Goal: Navigation & Orientation: Find specific page/section

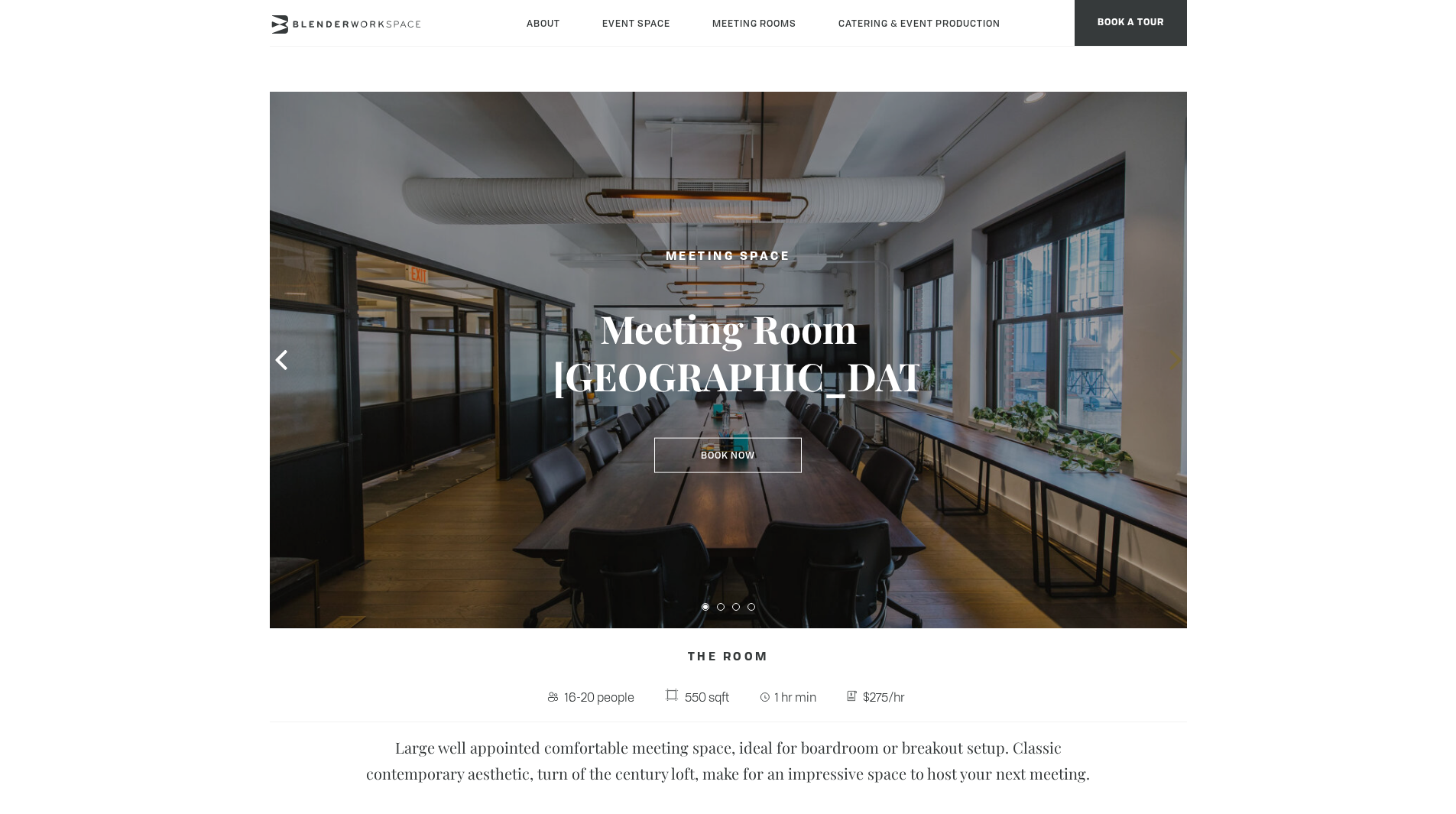
click at [1178, 369] on icon at bounding box center [1175, 360] width 20 height 20
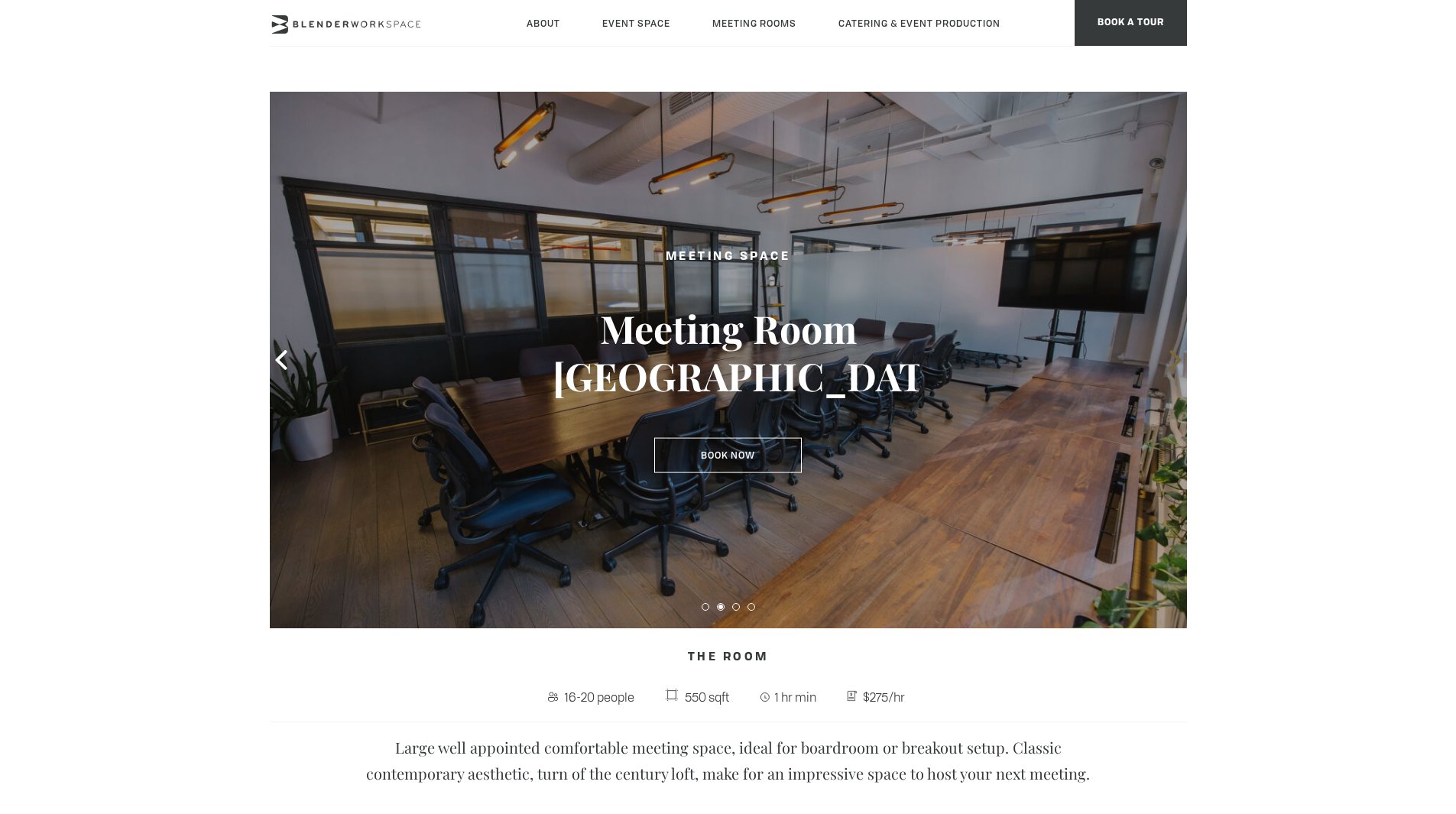
click at [1178, 369] on icon at bounding box center [1175, 360] width 20 height 20
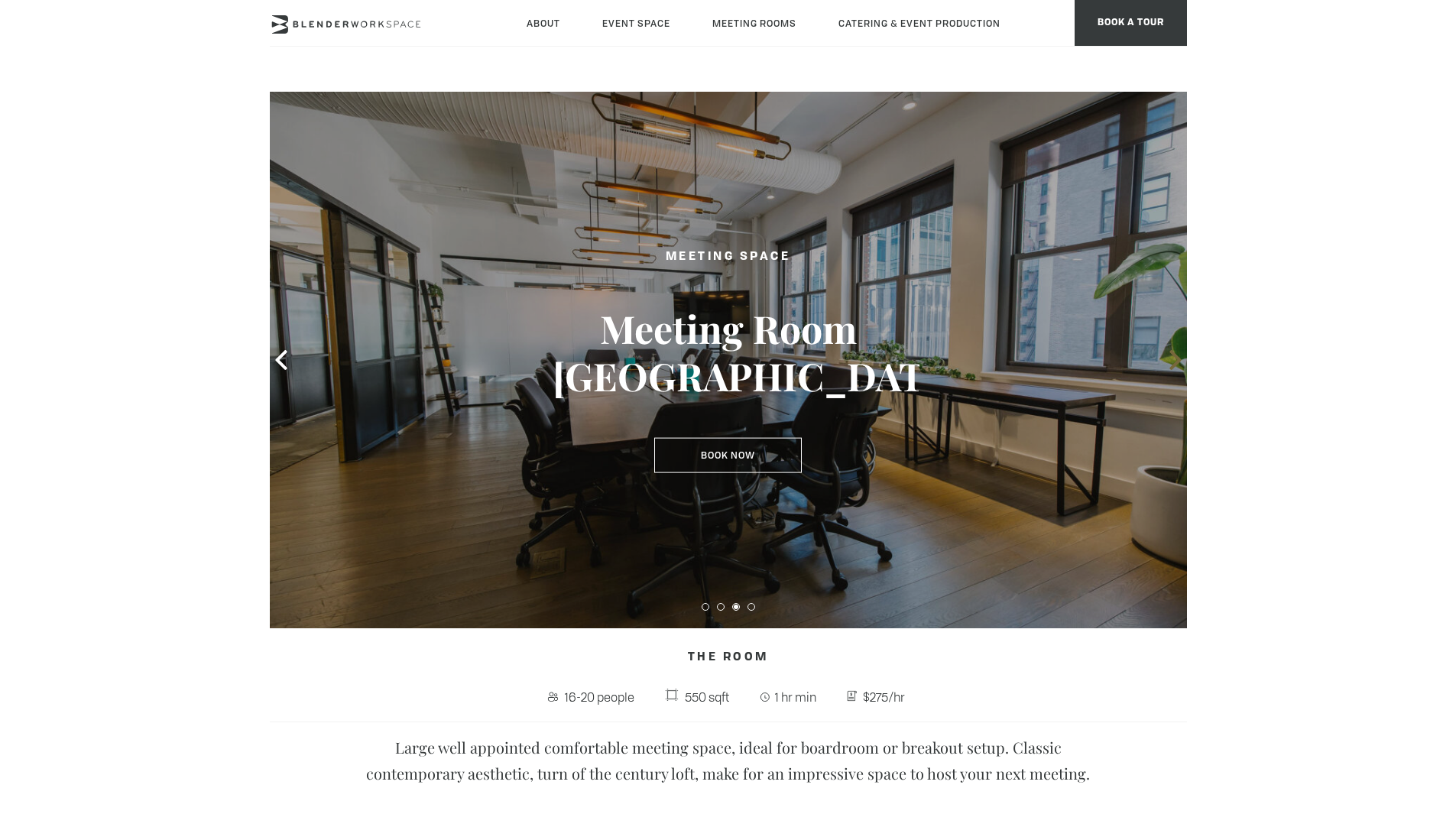
click at [1178, 369] on icon at bounding box center [1175, 360] width 20 height 20
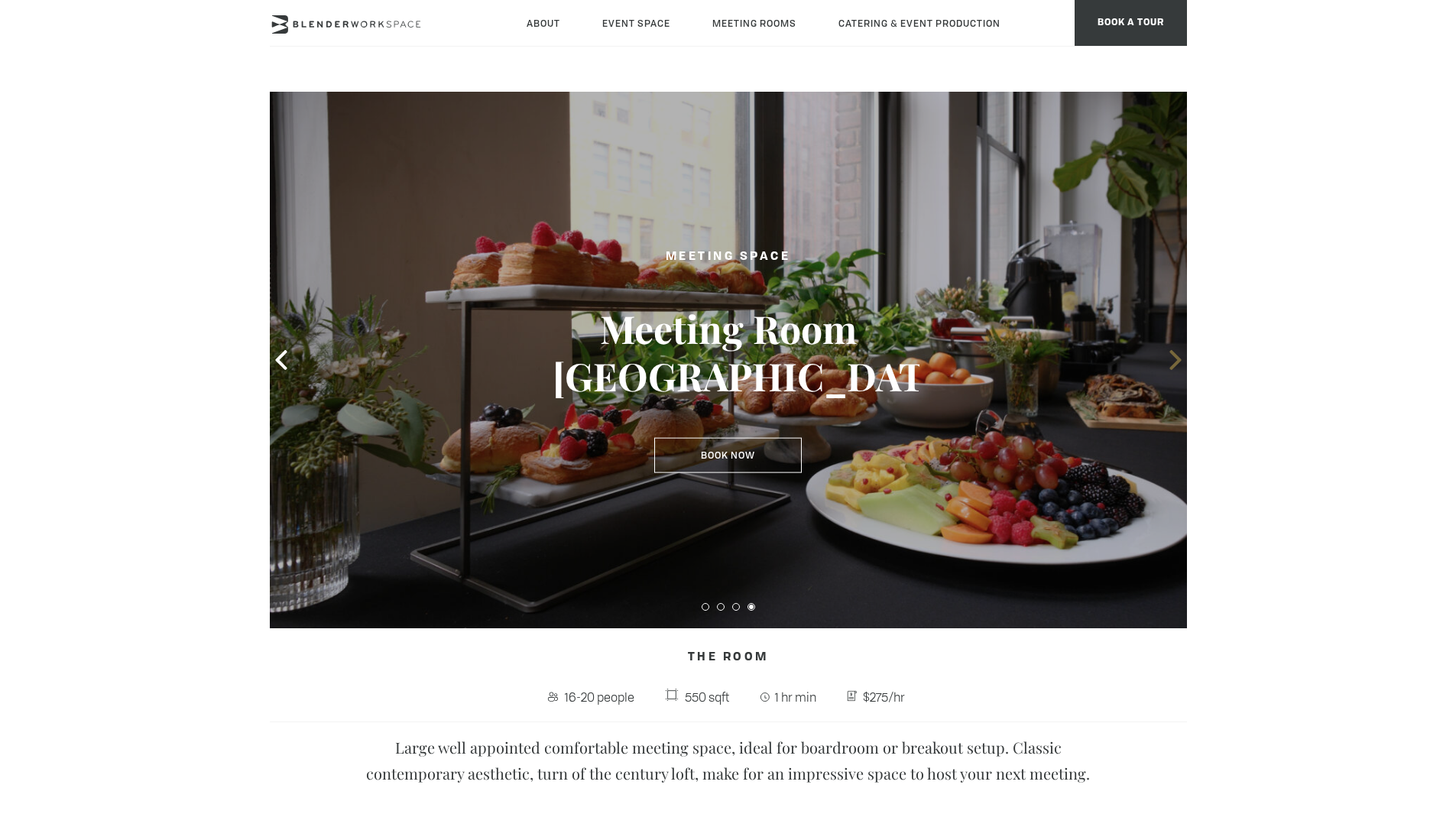
click at [1178, 369] on icon at bounding box center [1175, 360] width 20 height 20
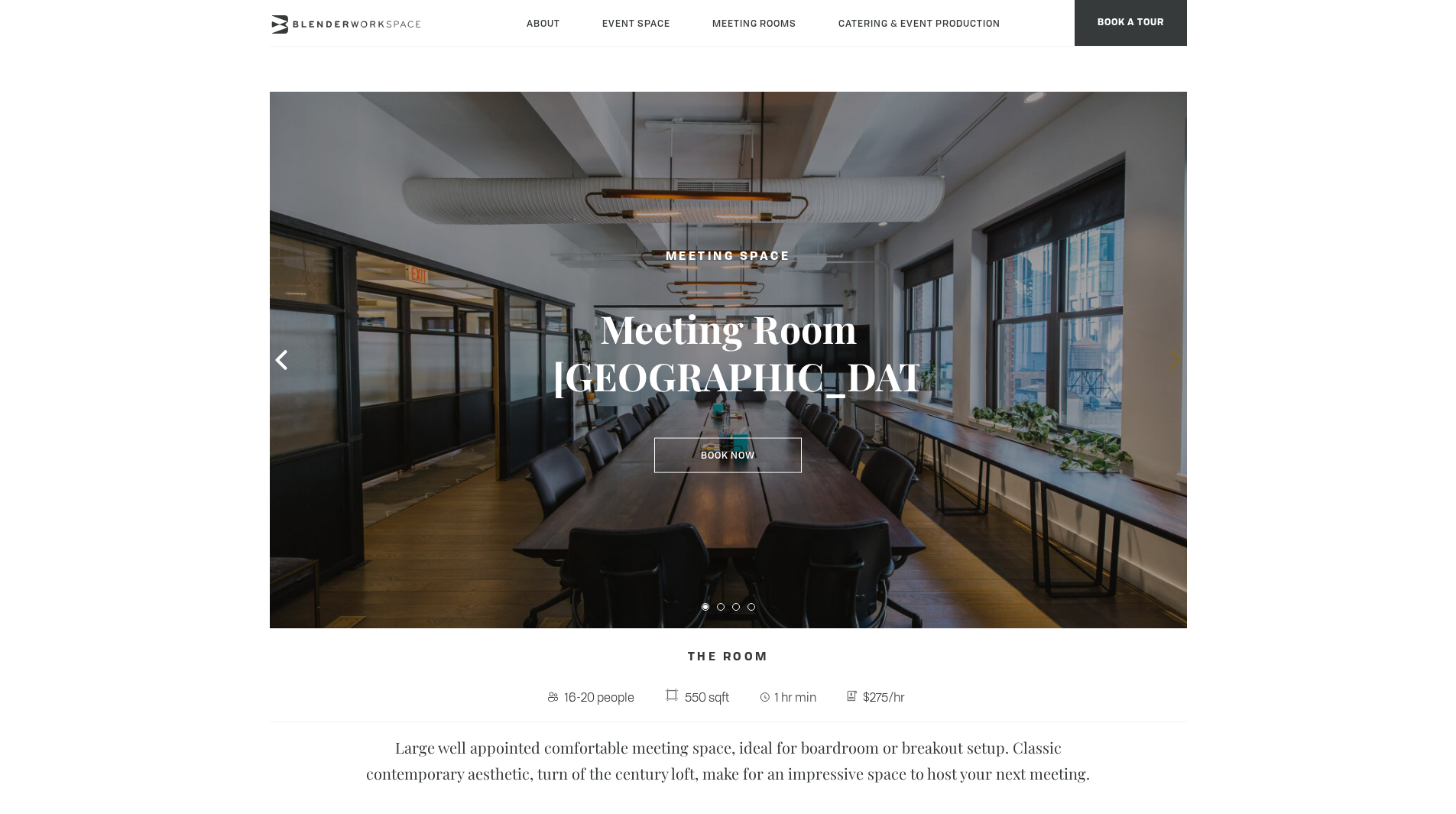
click at [1178, 369] on icon at bounding box center [1175, 360] width 20 height 20
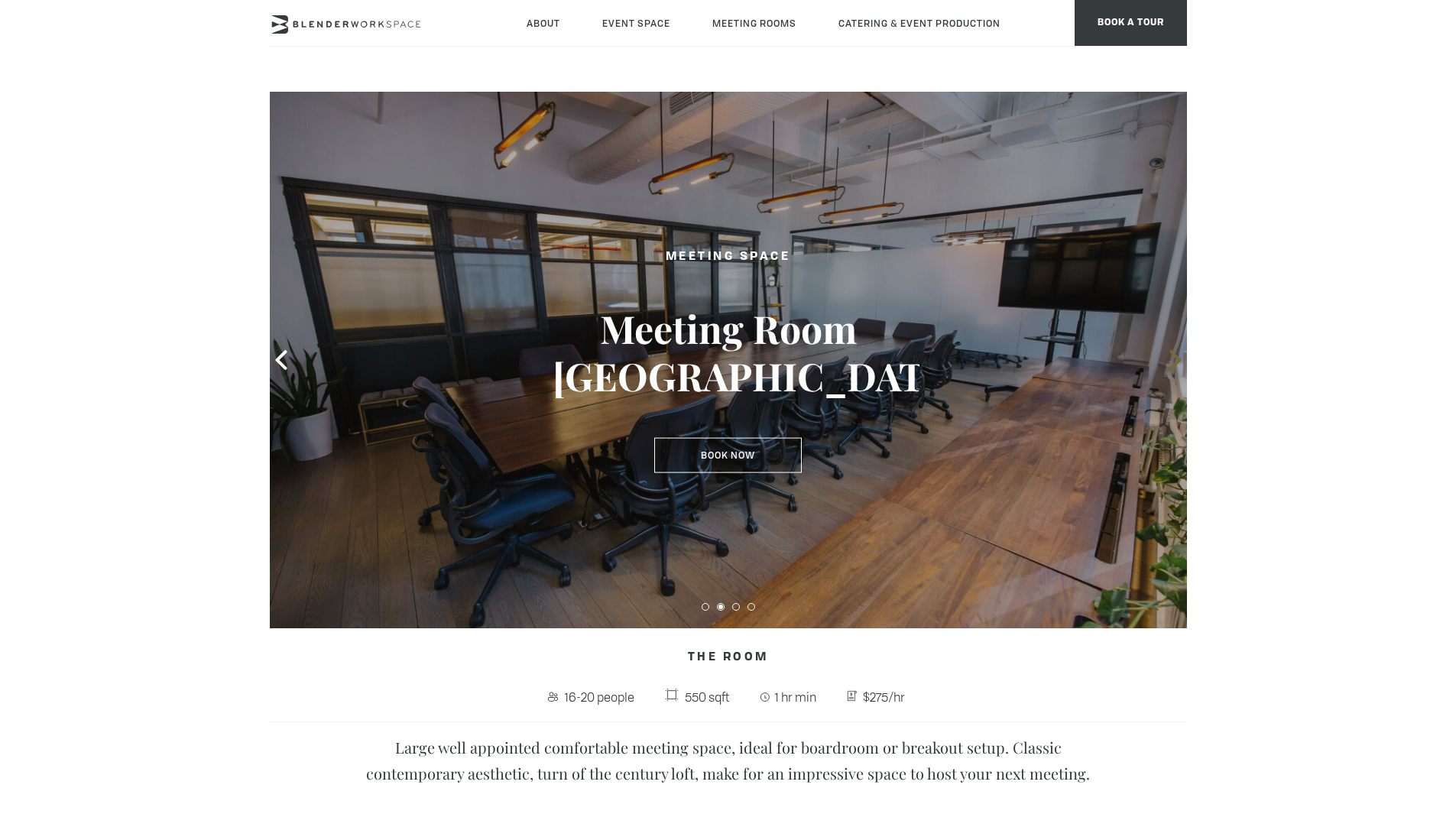
click at [1178, 369] on icon at bounding box center [1175, 360] width 20 height 20
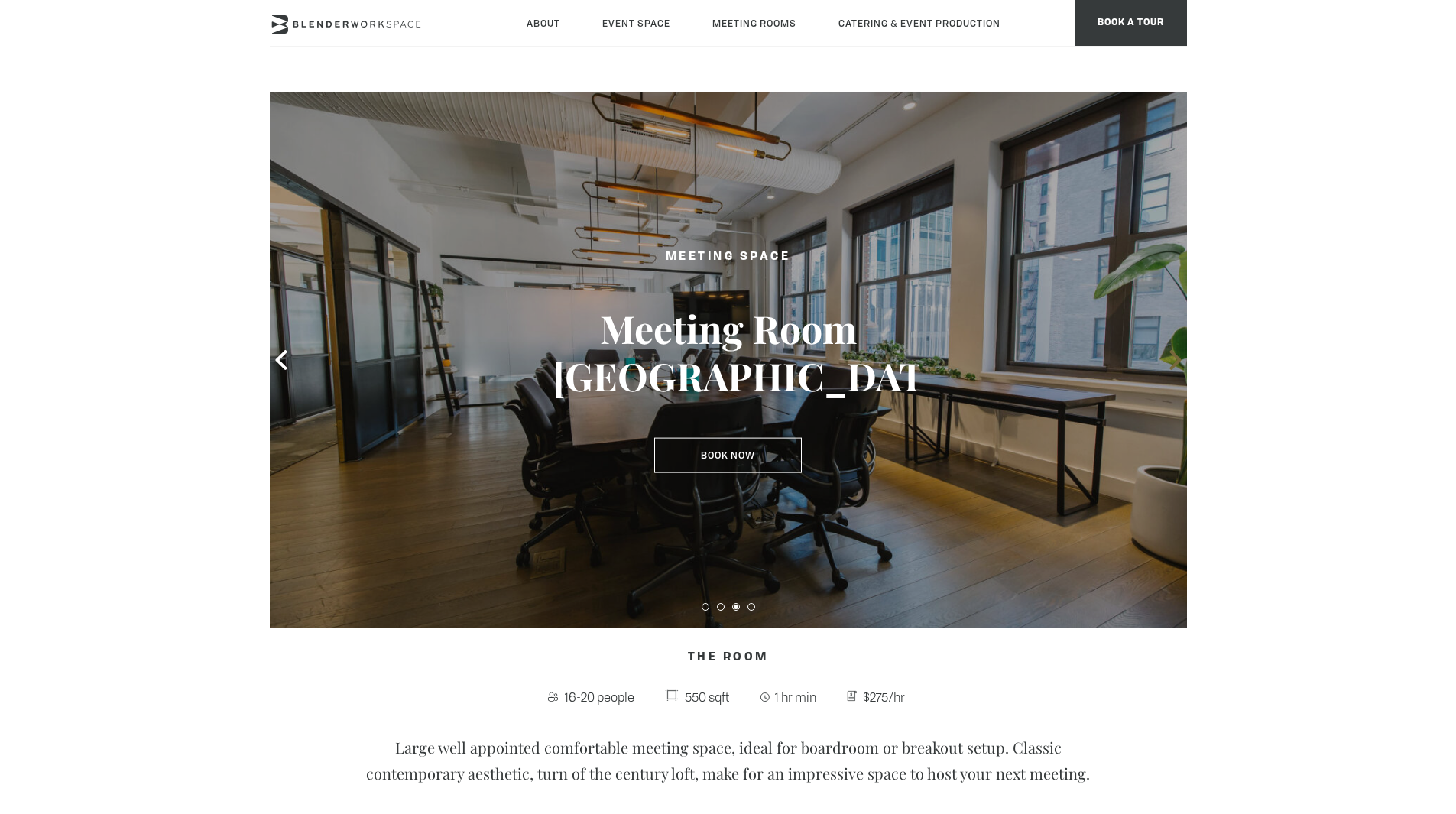
click at [1178, 369] on icon at bounding box center [1175, 360] width 20 height 20
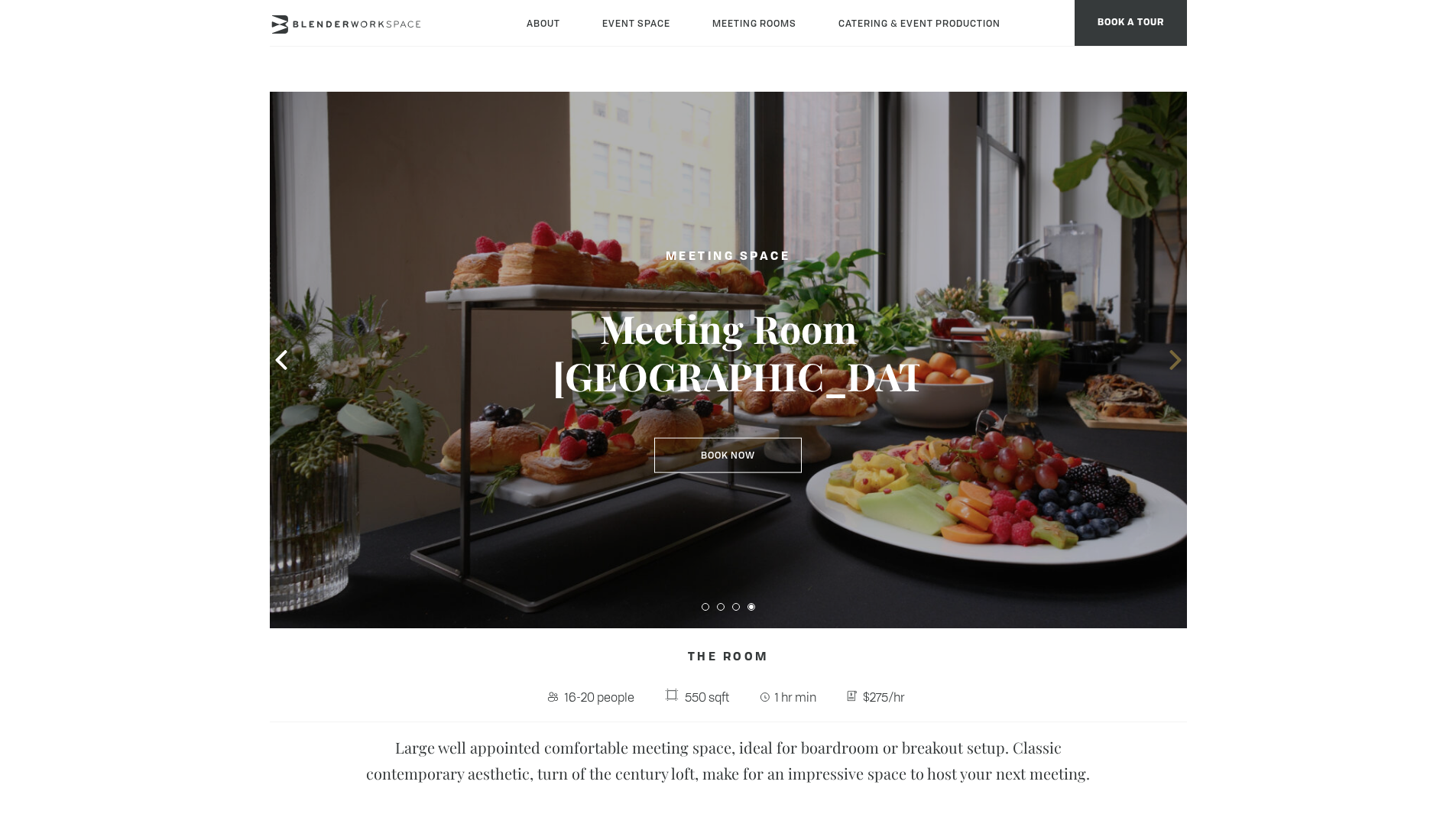
click at [1178, 369] on icon at bounding box center [1175, 360] width 20 height 20
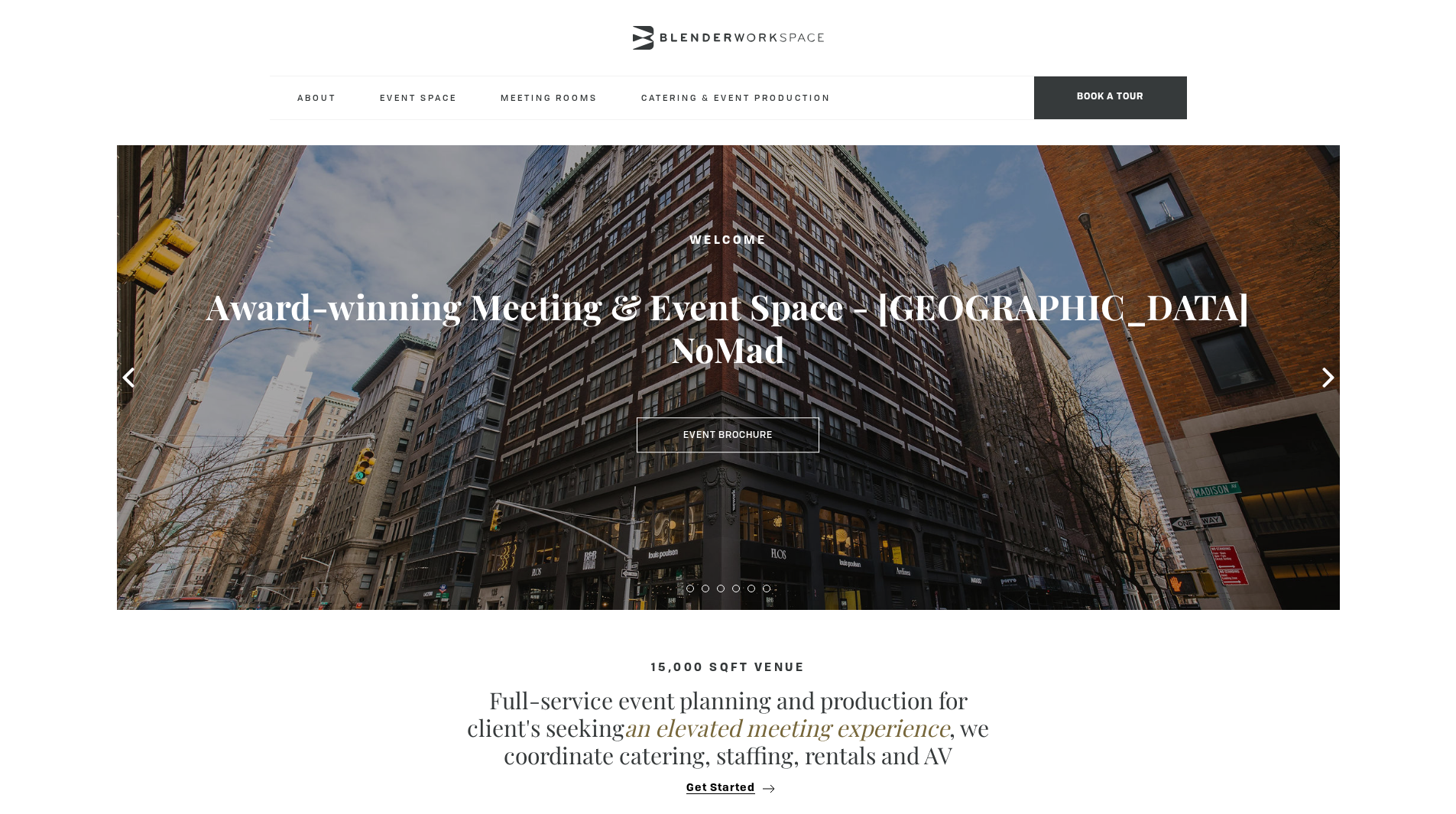
type div "2025-08-19"
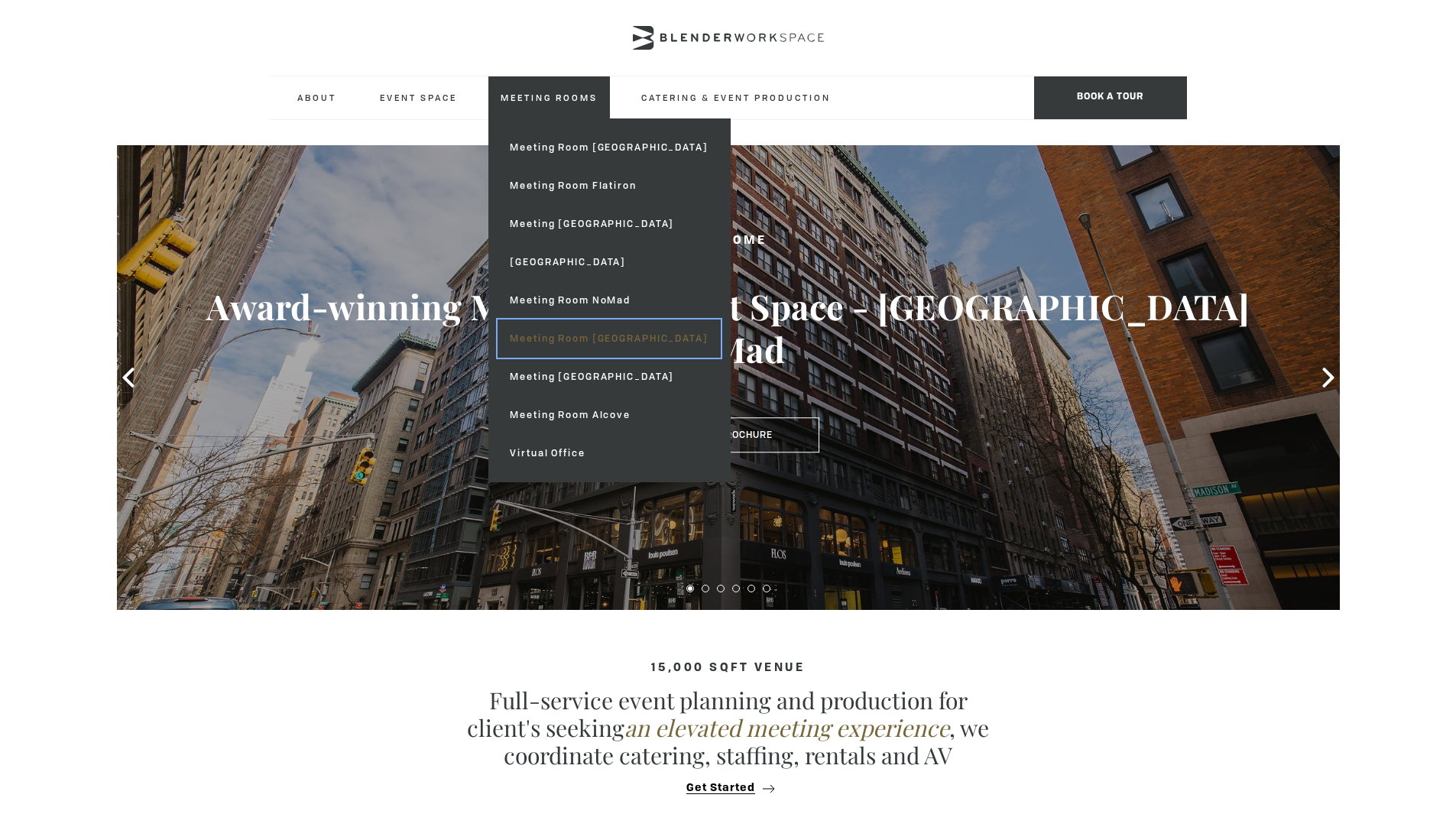
click at [564, 346] on link "Meeting Room [GEOGRAPHIC_DATA]" at bounding box center [609, 338] width 222 height 39
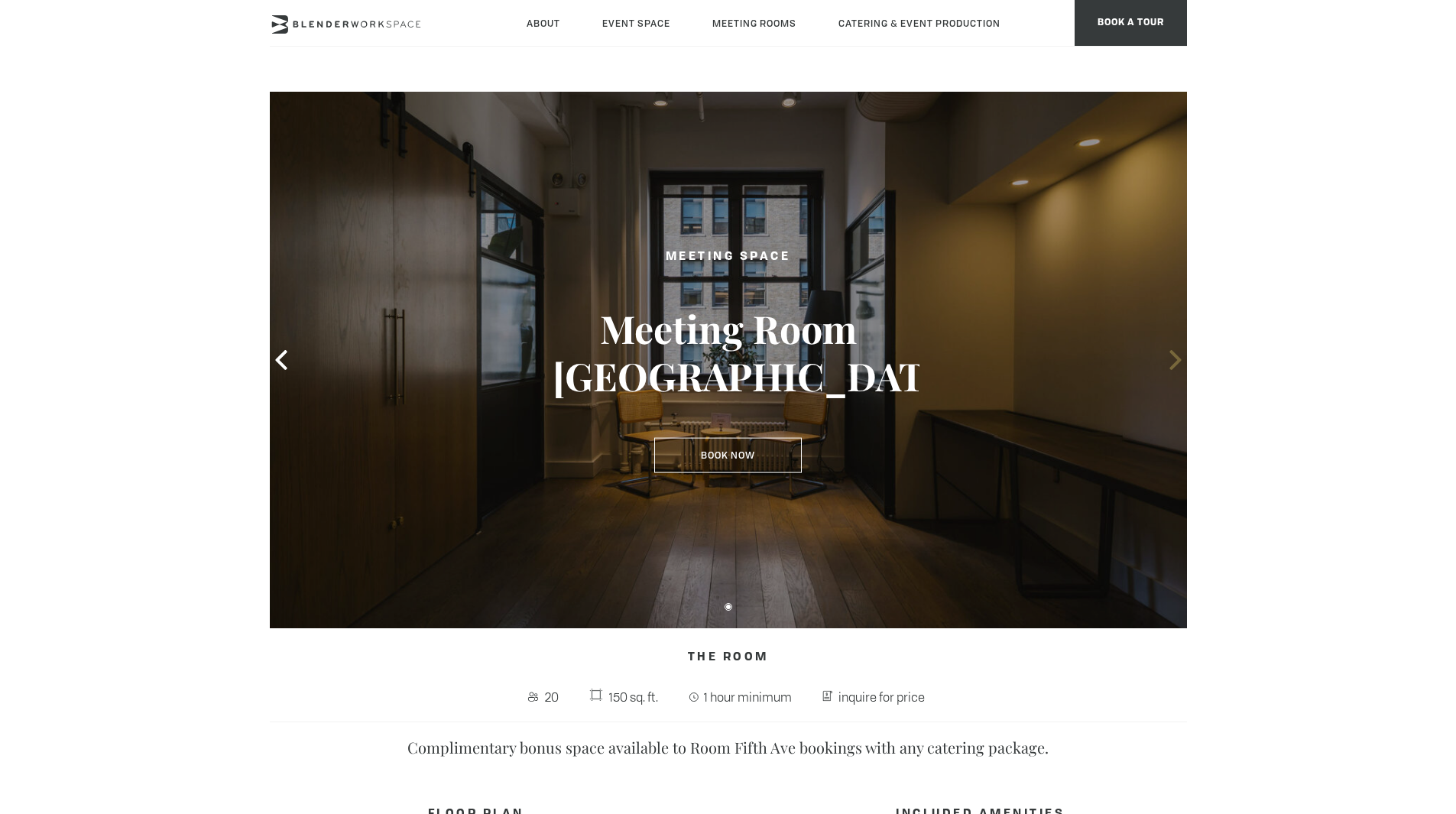
click at [1171, 357] on icon at bounding box center [1175, 360] width 20 height 20
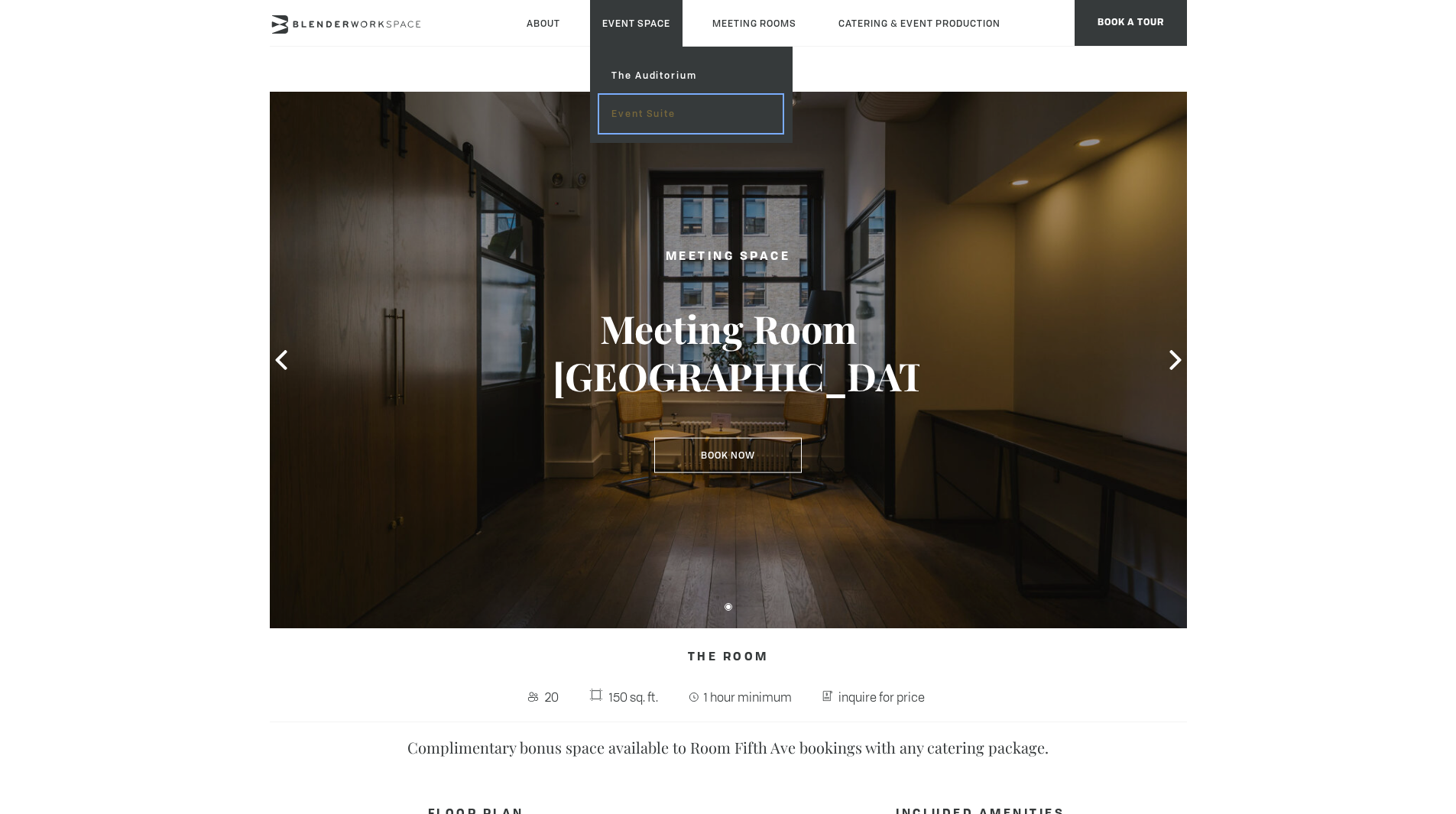
click at [625, 105] on link "Event Suite" at bounding box center [690, 114] width 182 height 39
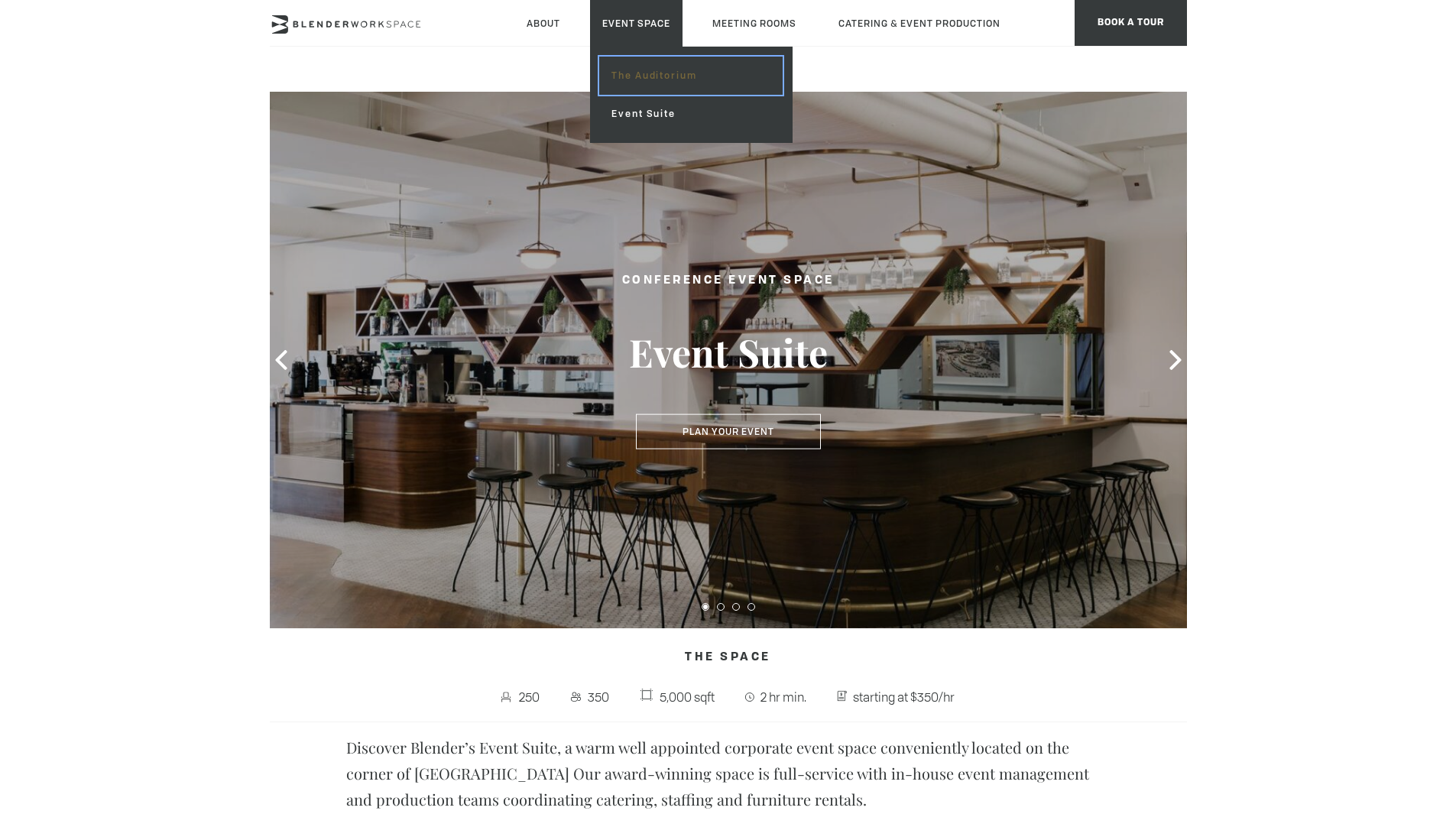
click at [621, 86] on link "The Auditorium" at bounding box center [690, 75] width 182 height 39
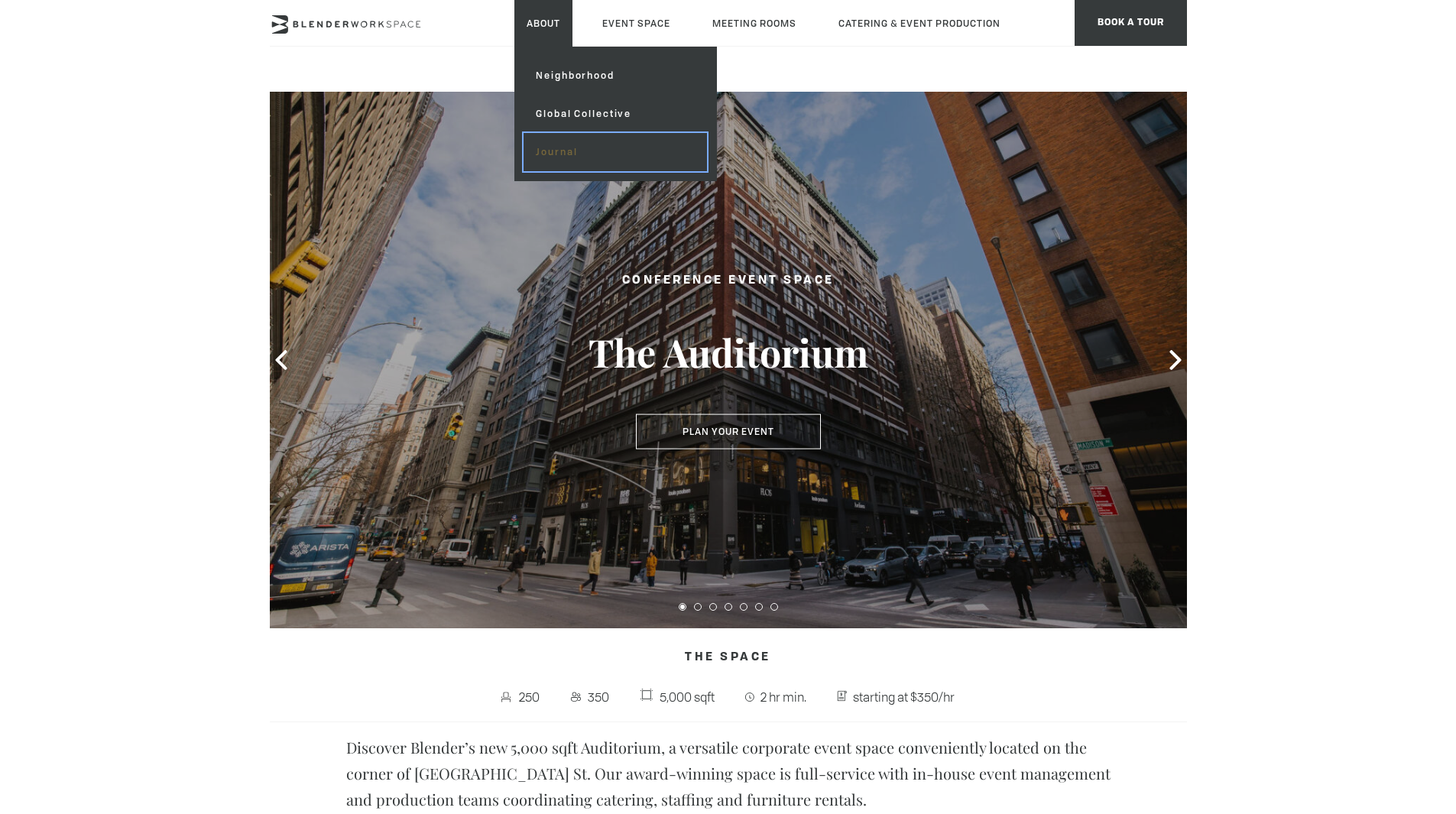
click at [568, 155] on link "Journal" at bounding box center [615, 152] width 182 height 39
